Goal: Connect with others: Connect with others

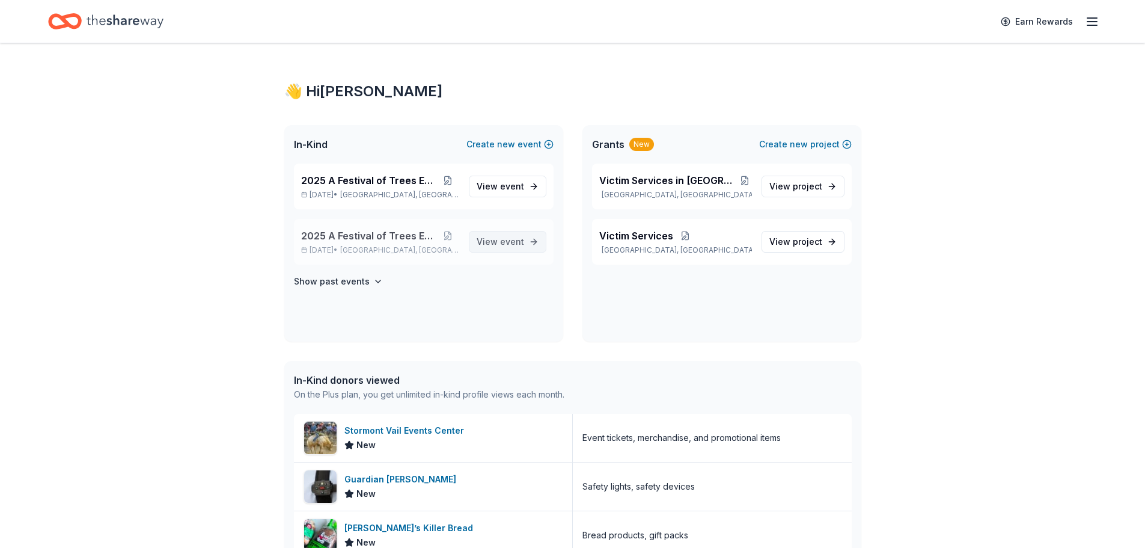
click at [503, 240] on span "event" at bounding box center [512, 241] width 24 height 10
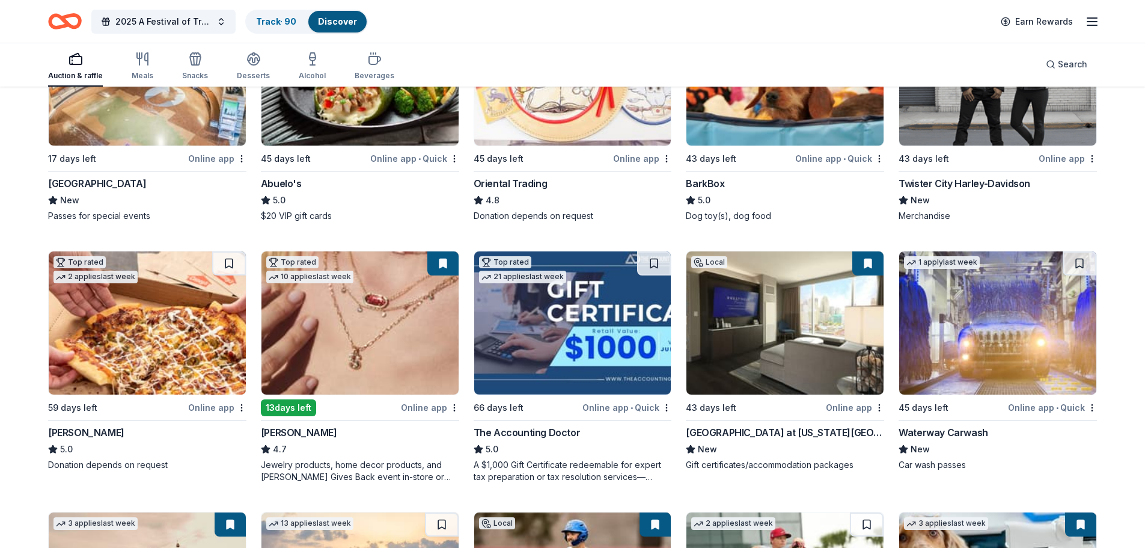
scroll to position [240, 0]
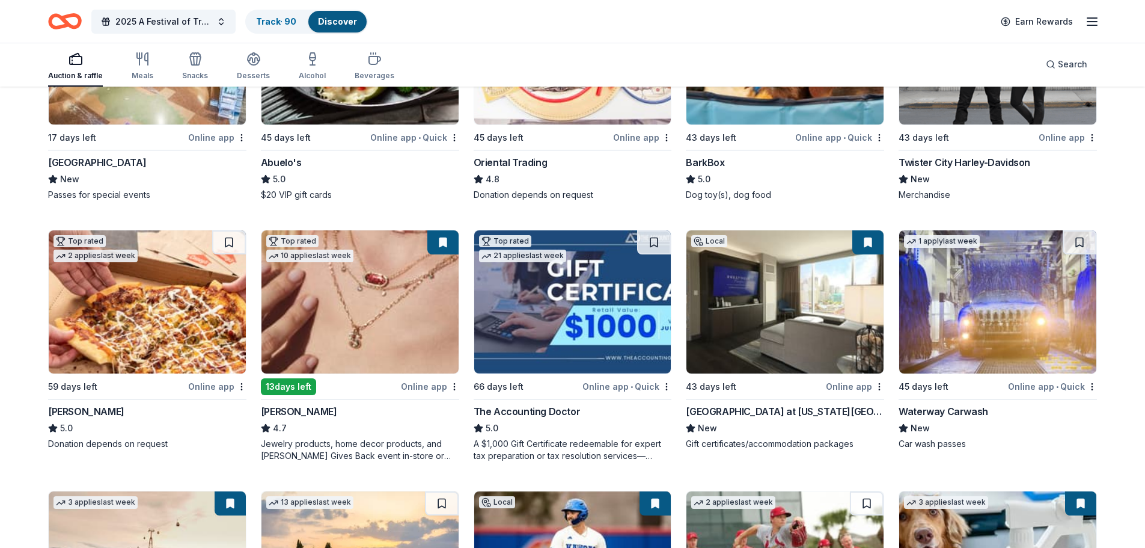
click at [529, 310] on img at bounding box center [572, 301] width 197 height 143
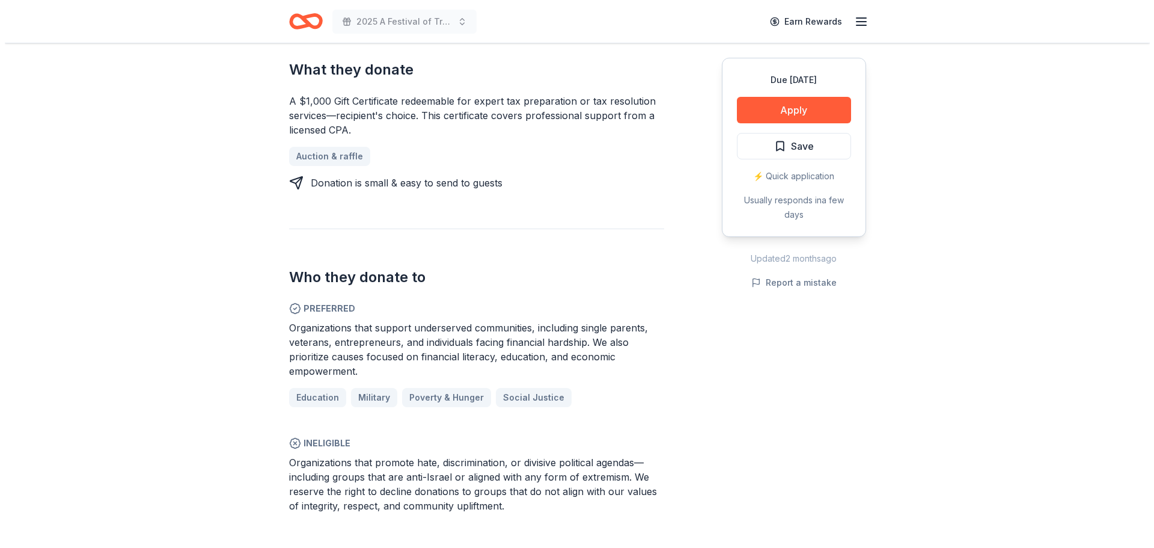
scroll to position [541, 0]
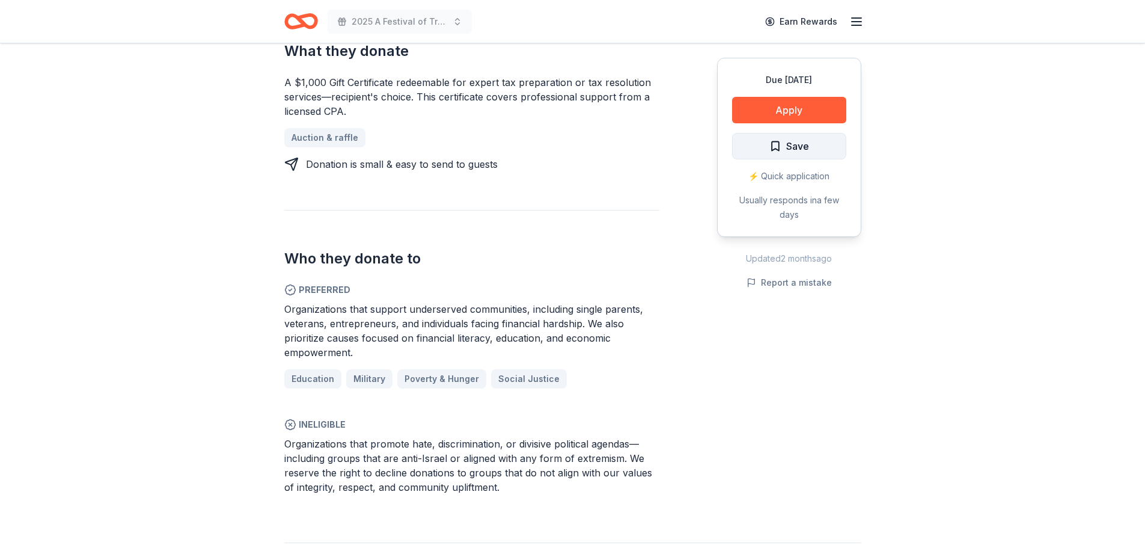
click at [778, 147] on span "Save" at bounding box center [789, 146] width 40 height 16
click at [783, 105] on button "Apply" at bounding box center [789, 110] width 114 height 26
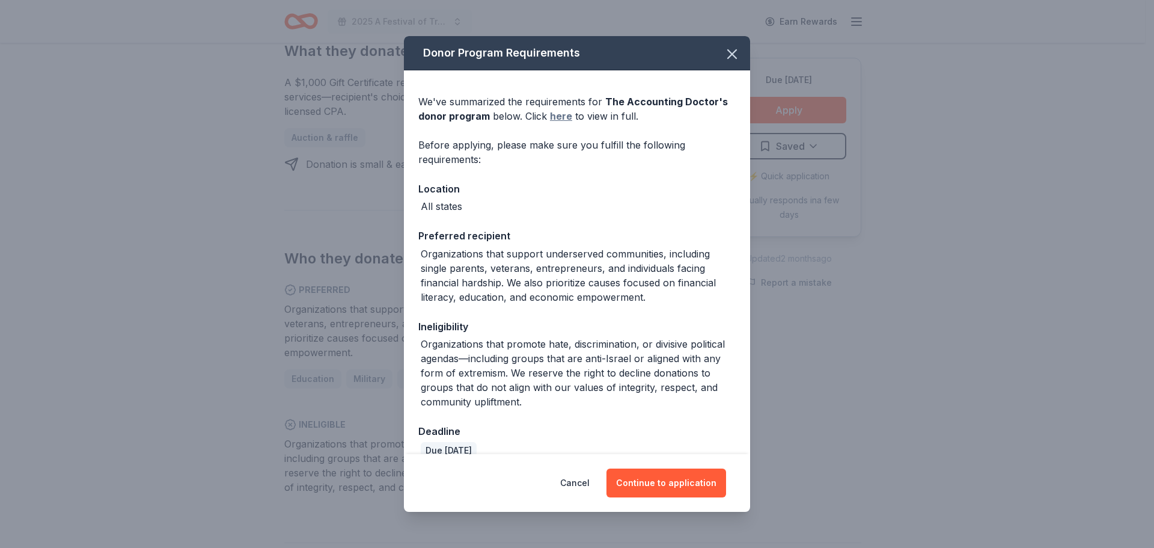
click at [563, 117] on link "here" at bounding box center [561, 116] width 22 height 14
